Goal: Information Seeking & Learning: Learn about a topic

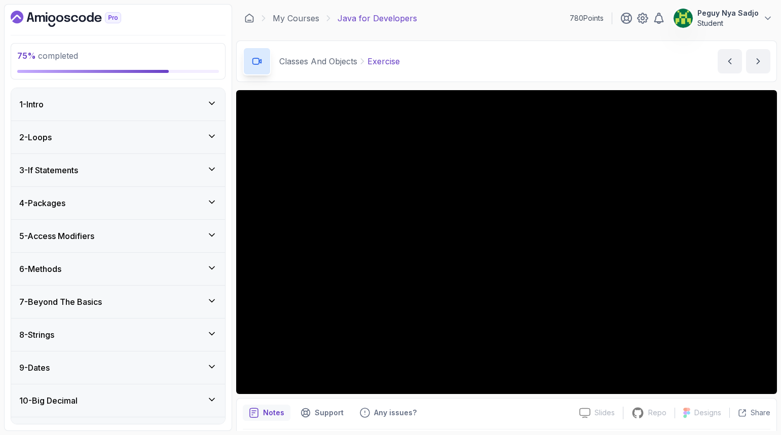
scroll to position [1100, 0]
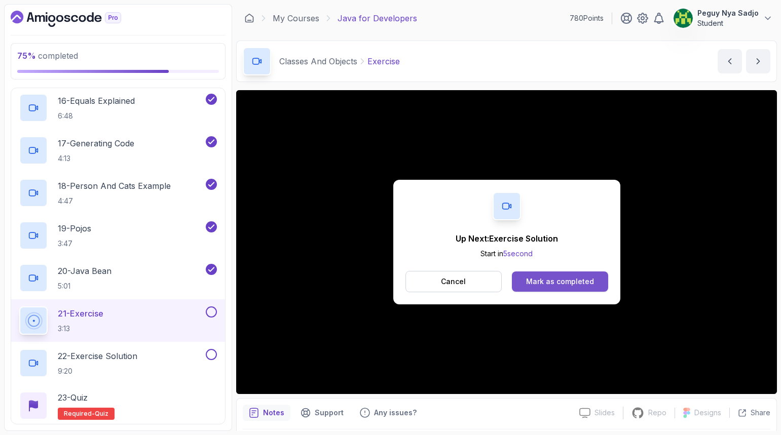
click at [569, 284] on div "Mark as completed" at bounding box center [560, 282] width 68 height 10
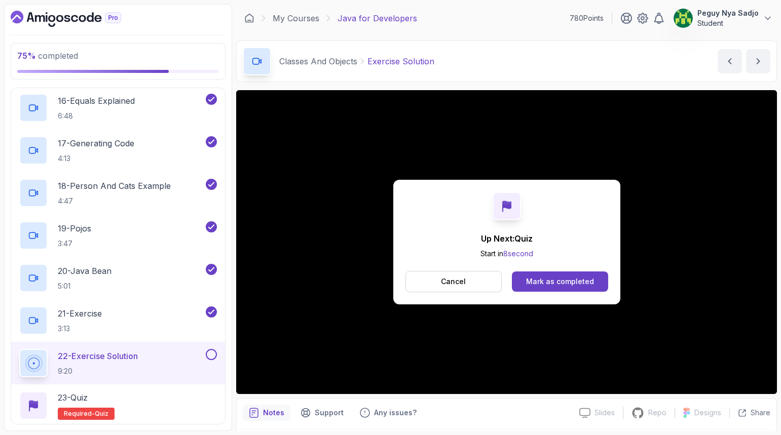
drag, startPoint x: 547, startPoint y: 283, endPoint x: 538, endPoint y: 303, distance: 22.2
click at [547, 283] on div "Mark as completed" at bounding box center [560, 282] width 68 height 10
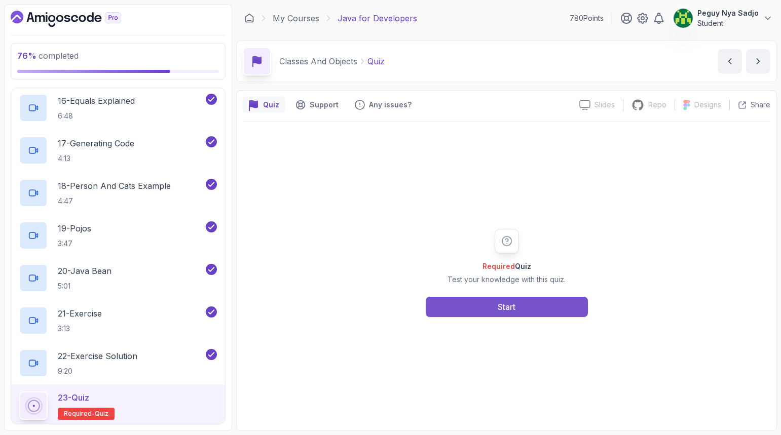
click at [498, 304] on div "Start" at bounding box center [507, 307] width 18 height 12
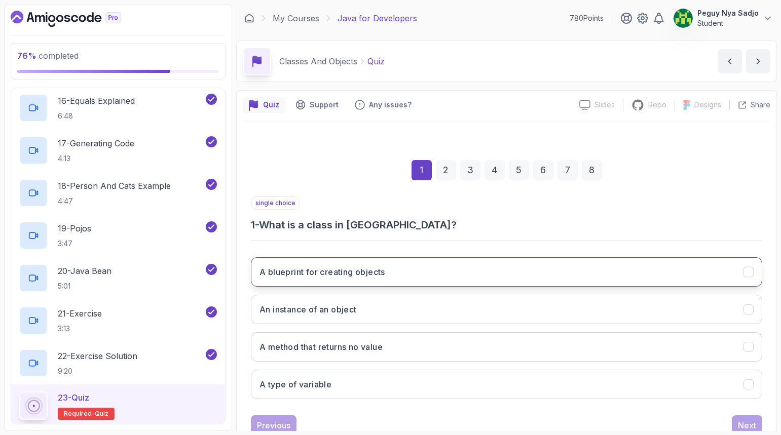
click at [458, 262] on button "A blueprint for creating objects" at bounding box center [506, 271] width 511 height 29
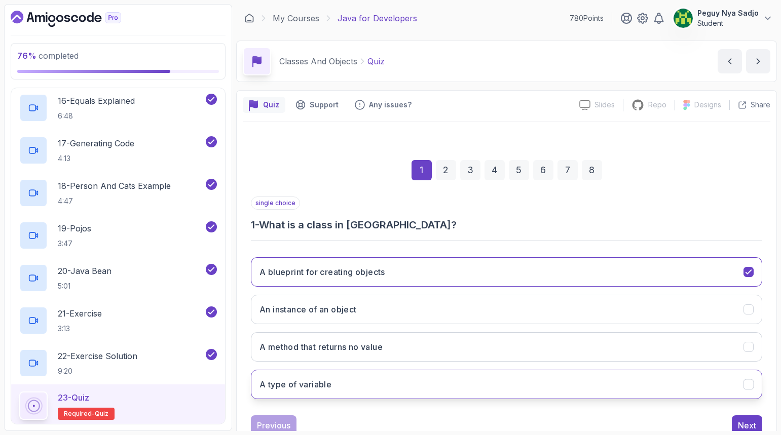
scroll to position [33, 0]
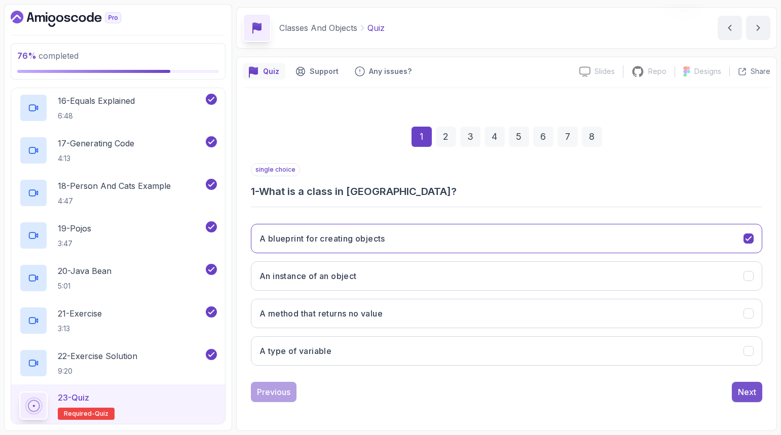
click at [743, 390] on div "Next" at bounding box center [747, 392] width 18 height 12
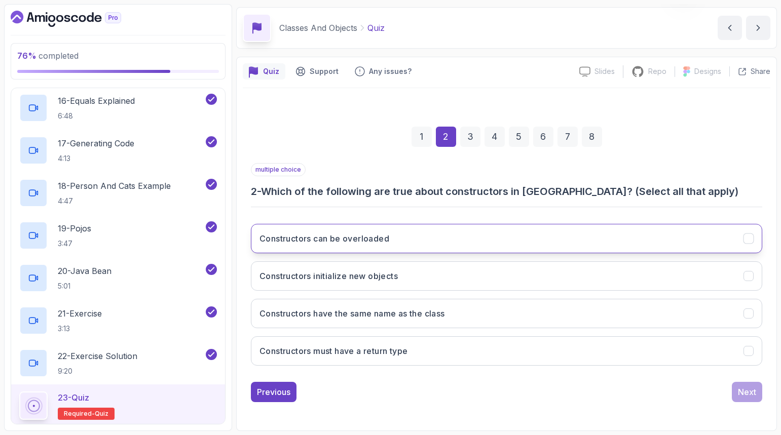
click at [592, 227] on button "Constructors can be overloaded" at bounding box center [506, 238] width 511 height 29
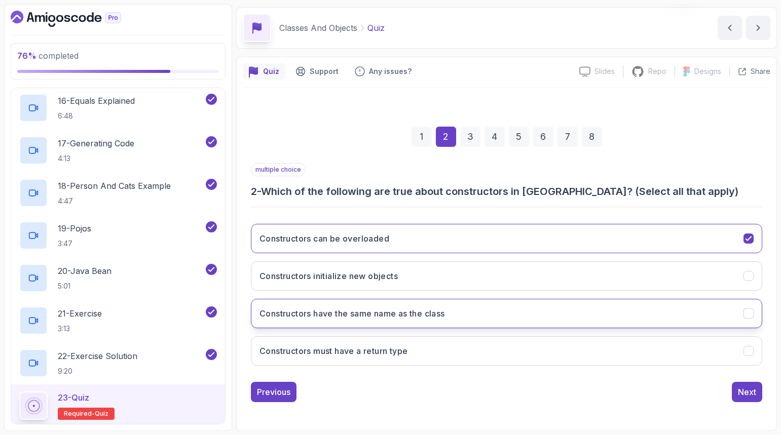
click at [514, 319] on button "Constructors have the same name as the class" at bounding box center [506, 313] width 511 height 29
click at [487, 281] on button "Constructors initialize new objects" at bounding box center [506, 275] width 511 height 29
drag, startPoint x: 754, startPoint y: 393, endPoint x: 747, endPoint y: 395, distance: 7.5
click at [753, 393] on div "Next" at bounding box center [747, 392] width 18 height 12
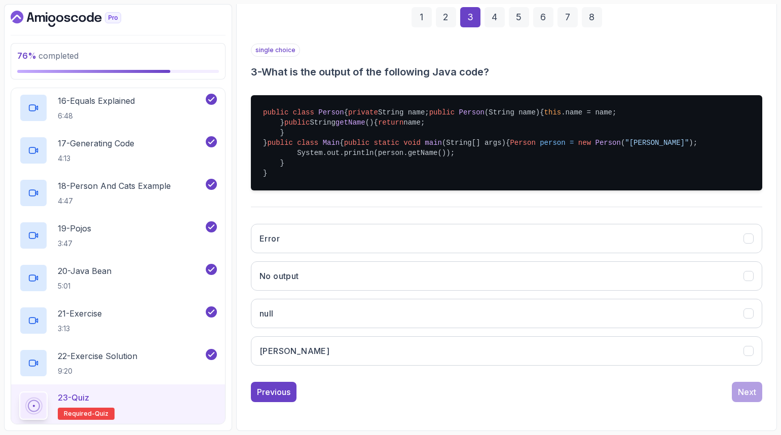
scroll to position [234, 0]
click at [410, 357] on button "[PERSON_NAME]" at bounding box center [506, 350] width 511 height 29
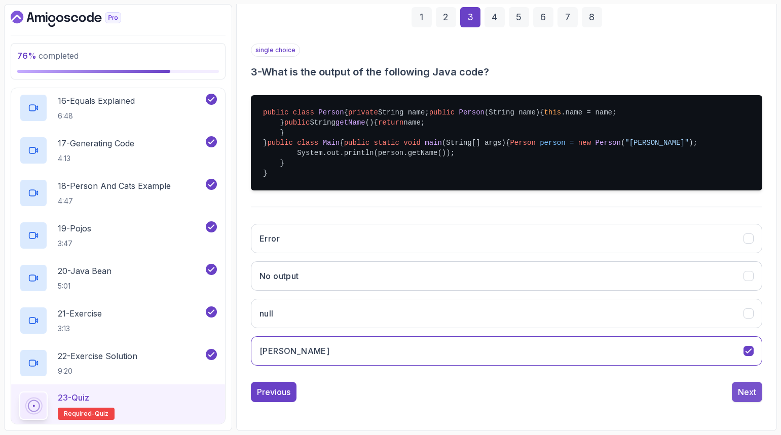
click at [758, 390] on button "Next" at bounding box center [747, 392] width 30 height 20
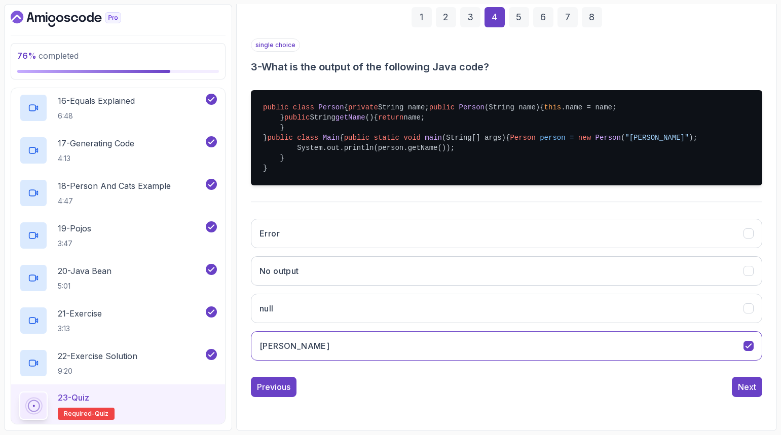
scroll to position [33, 0]
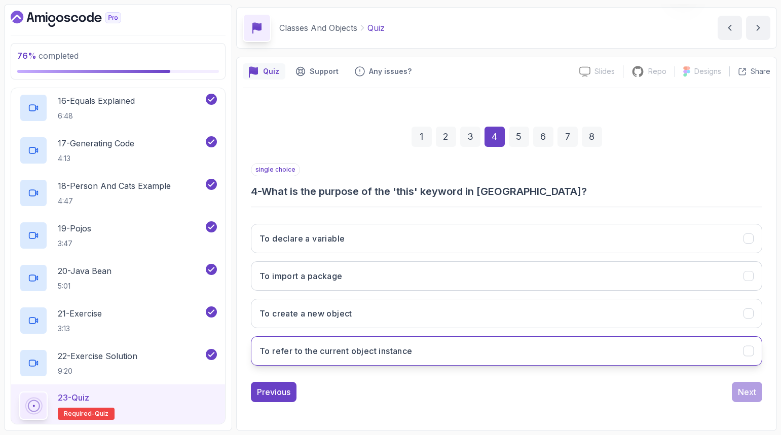
click at [410, 349] on h3 "To refer to the current object instance" at bounding box center [335, 351] width 153 height 12
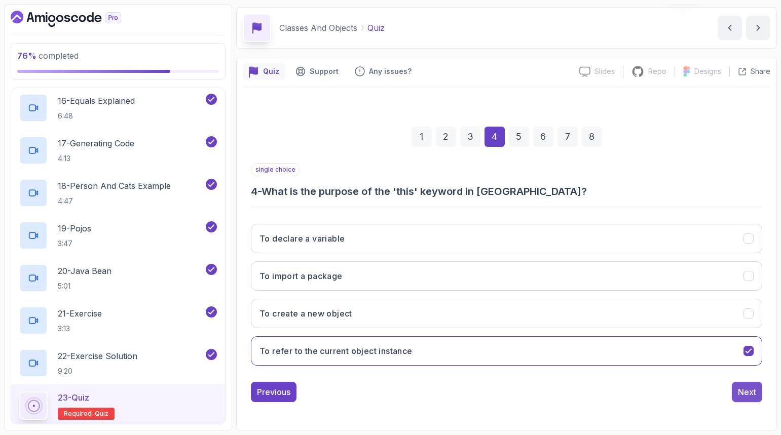
click at [754, 395] on div "Next" at bounding box center [747, 392] width 18 height 12
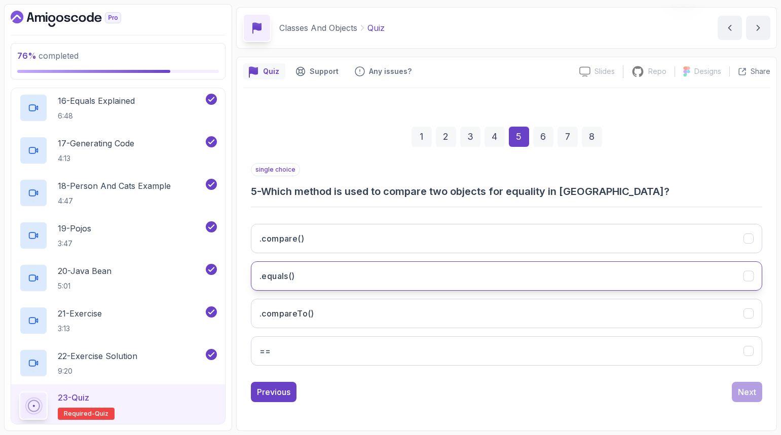
click at [323, 283] on button ".equals()" at bounding box center [506, 275] width 511 height 29
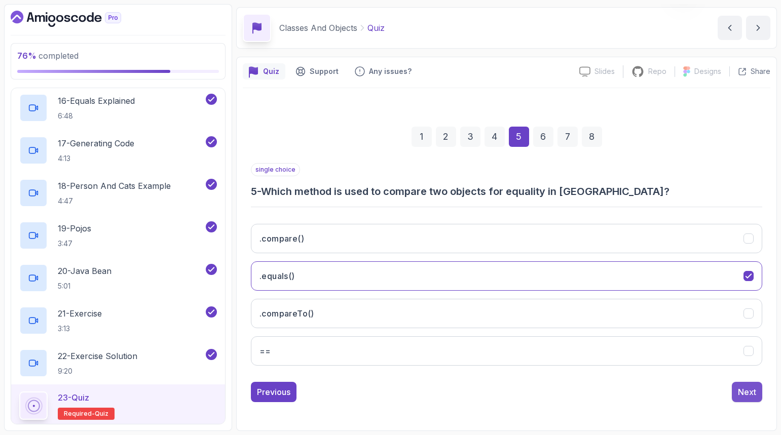
click at [741, 389] on div "Next" at bounding box center [747, 392] width 18 height 12
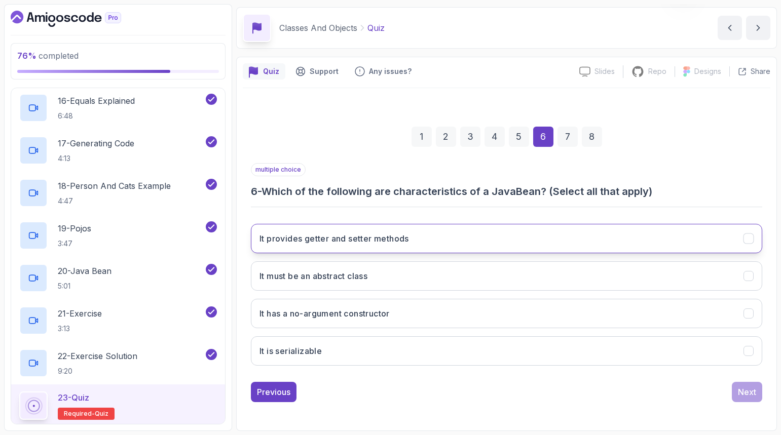
click at [448, 240] on button "It provides getter and setter methods" at bounding box center [506, 238] width 511 height 29
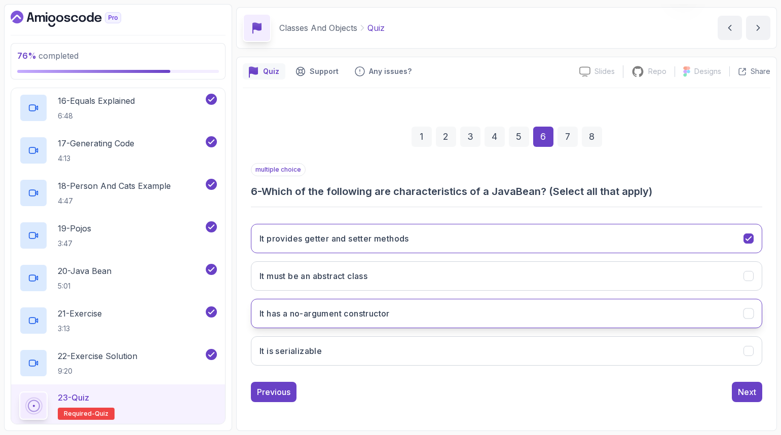
click at [446, 306] on button "It has a no-argument constructor" at bounding box center [506, 313] width 511 height 29
click at [417, 358] on button "It is serializable" at bounding box center [506, 350] width 511 height 29
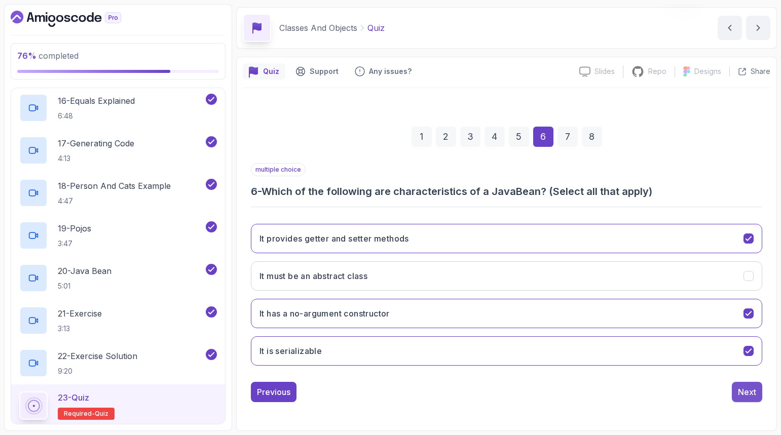
click at [744, 389] on div "Next" at bounding box center [747, 392] width 18 height 12
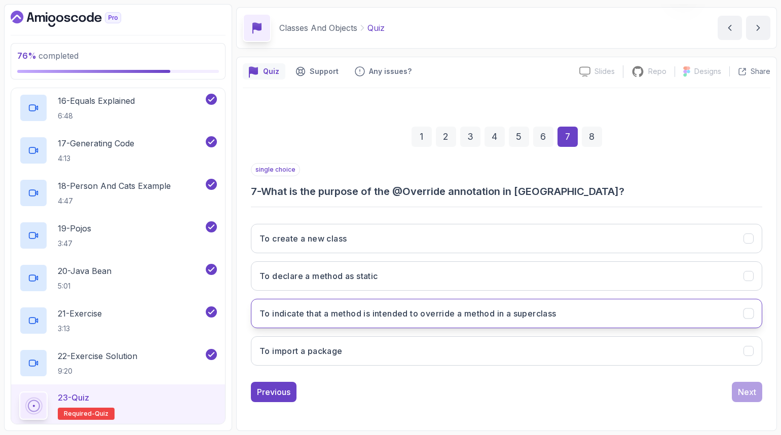
click at [413, 319] on h3 "To indicate that a method is intended to override a method in a superclass" at bounding box center [407, 314] width 297 height 12
click at [758, 391] on button "Next" at bounding box center [747, 392] width 30 height 20
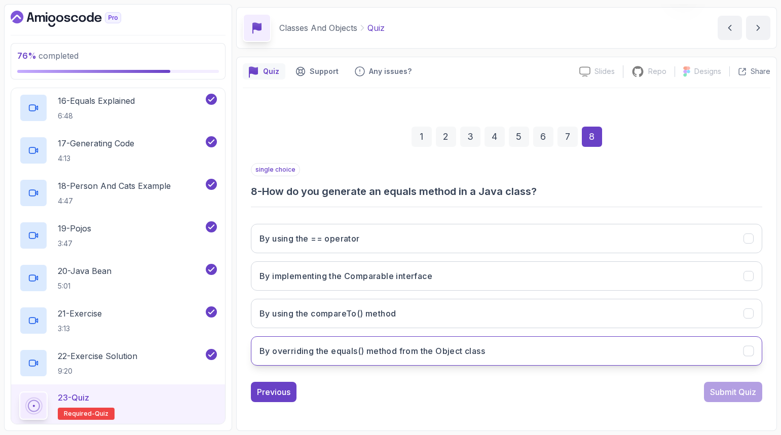
click at [404, 351] on h3 "By overriding the equals() method from the Object class" at bounding box center [371, 351] width 225 height 12
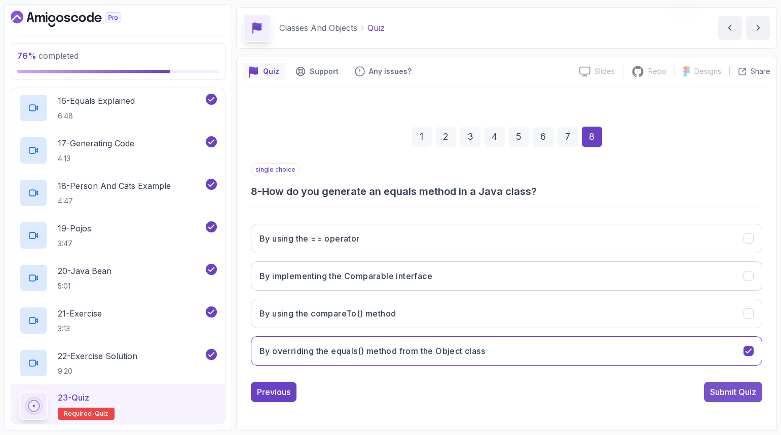
click at [725, 395] on div "Submit Quiz" at bounding box center [733, 392] width 46 height 12
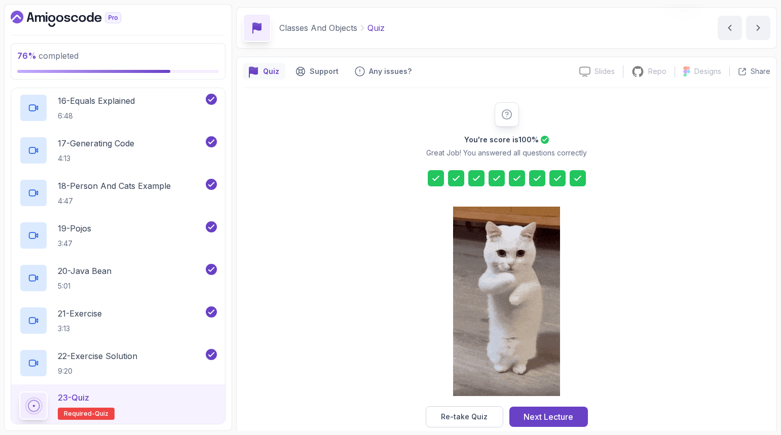
click at [456, 174] on icon at bounding box center [456, 178] width 10 height 10
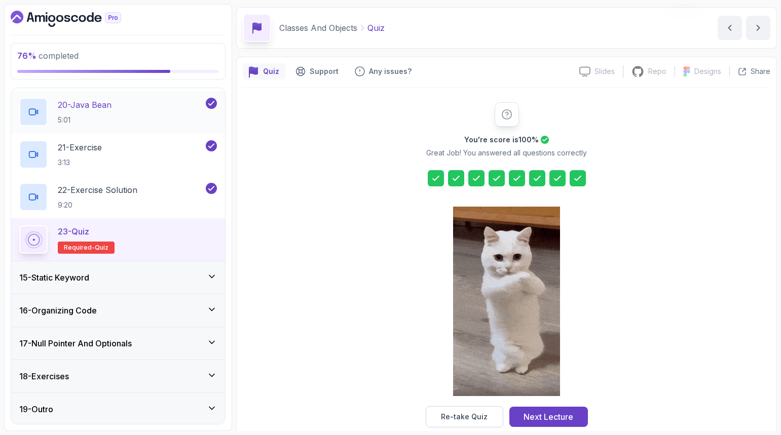
scroll to position [1268, 0]
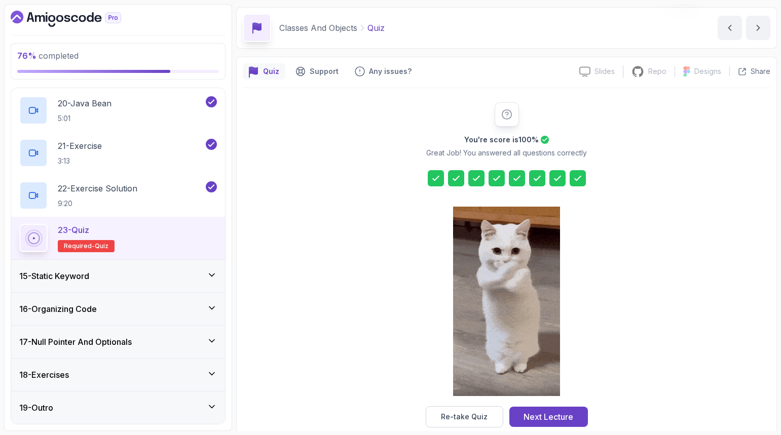
click at [171, 283] on div "15 - Static Keyword" at bounding box center [118, 276] width 214 height 32
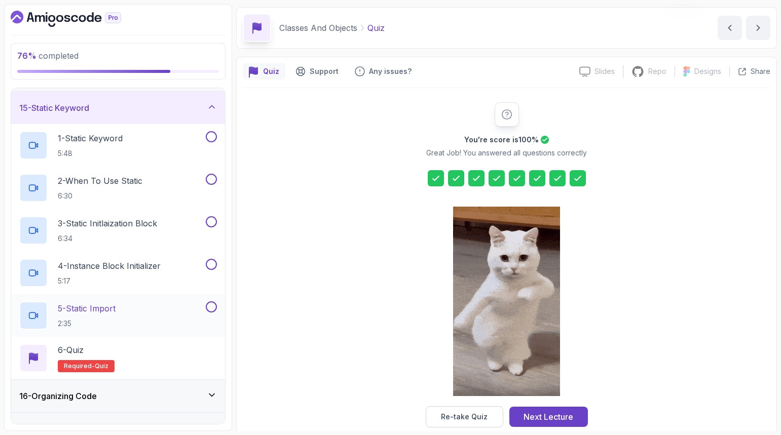
scroll to position [442, 0]
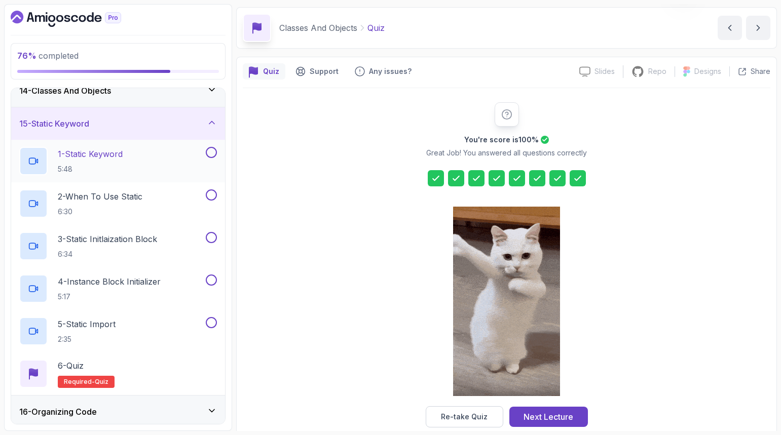
click at [123, 154] on p "1 - Static Keyword" at bounding box center [90, 154] width 65 height 12
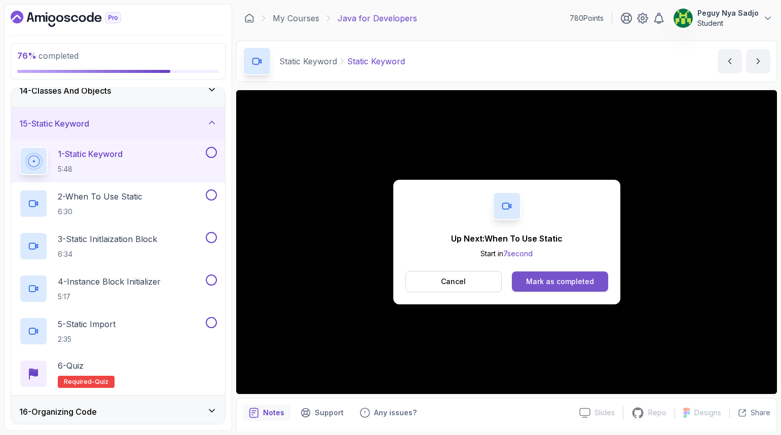
click at [545, 284] on div "Mark as completed" at bounding box center [560, 282] width 68 height 10
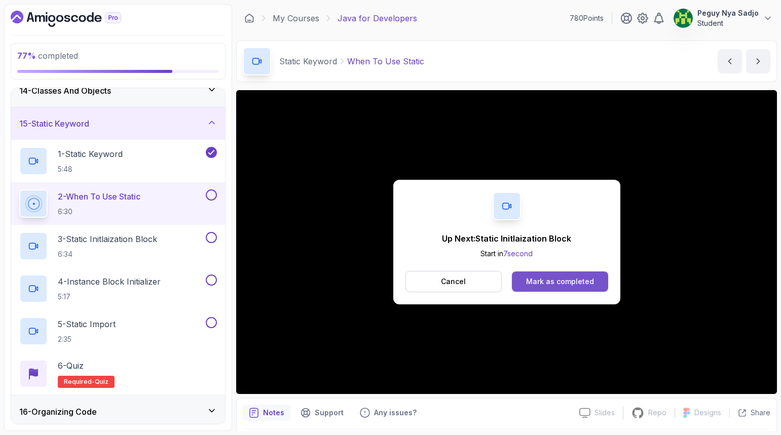
click at [561, 280] on div "Mark as completed" at bounding box center [560, 282] width 68 height 10
